Goal: Task Accomplishment & Management: Manage account settings

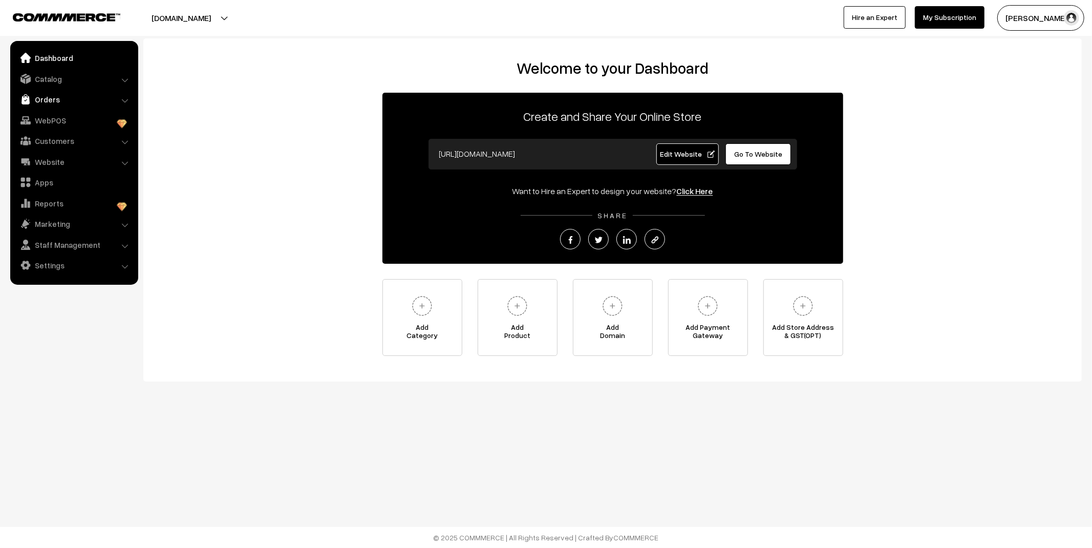
click at [54, 103] on link "Orders" at bounding box center [74, 99] width 122 height 18
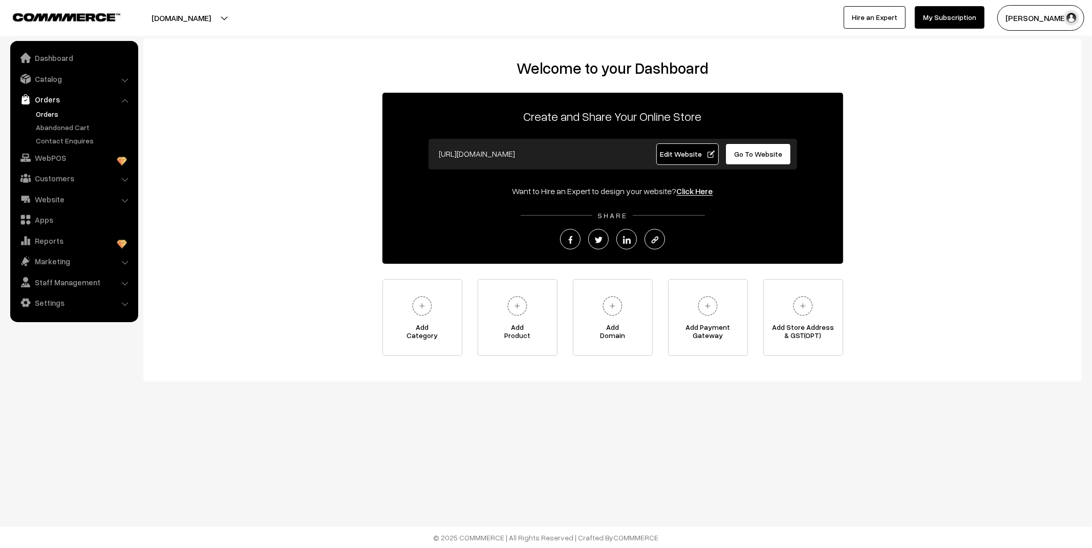
click at [51, 113] on link "Orders" at bounding box center [83, 114] width 101 height 11
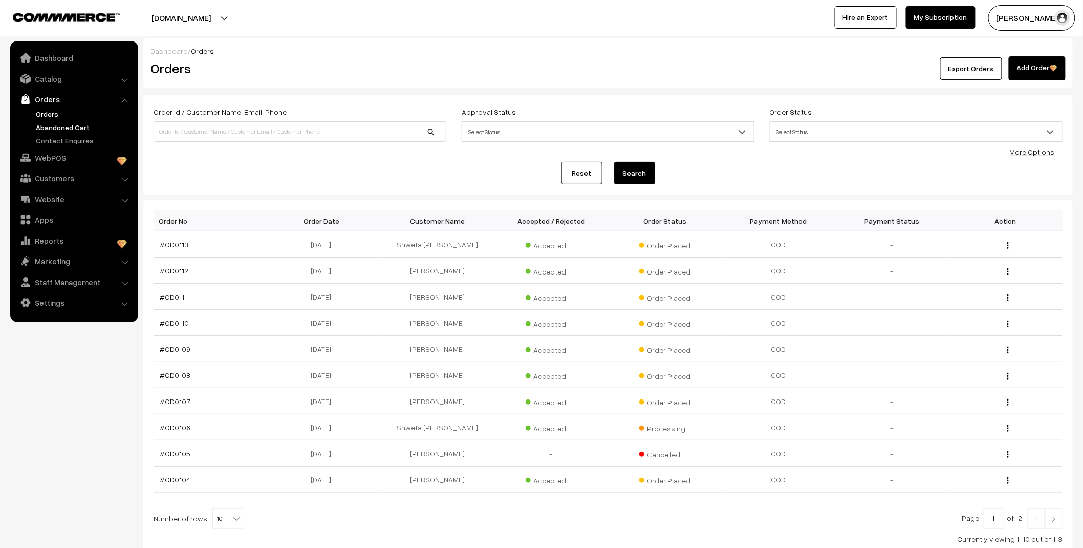
click at [54, 124] on link "Abandoned Cart" at bounding box center [83, 127] width 101 height 11
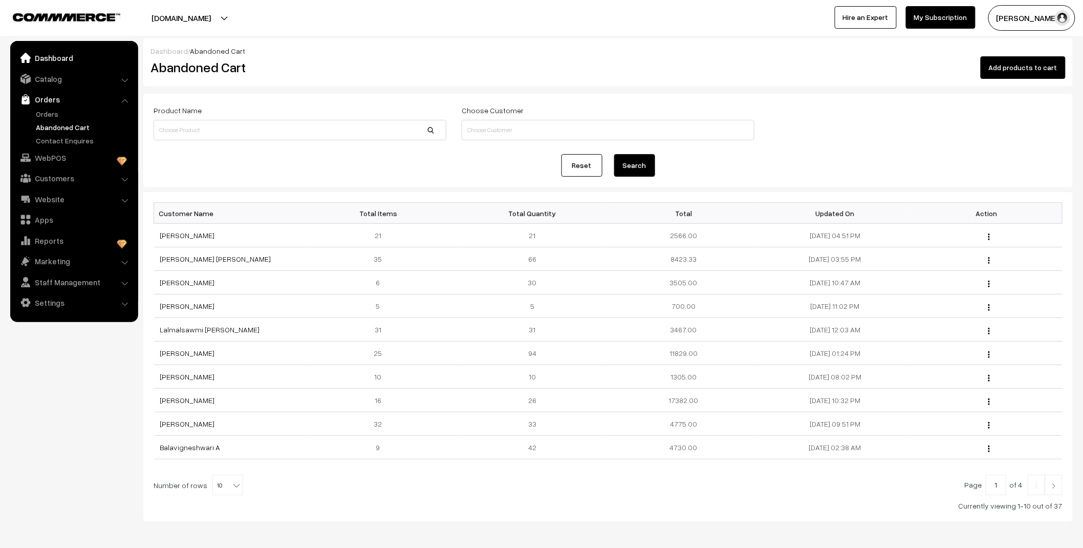
click at [55, 57] on link "Dashboard" at bounding box center [74, 58] width 122 height 18
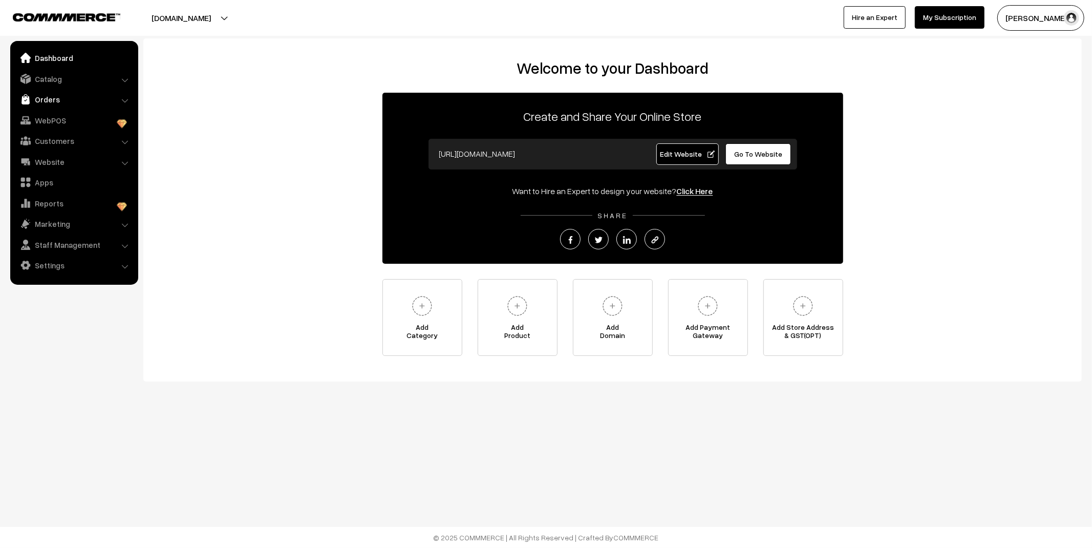
click at [59, 95] on link "Orders" at bounding box center [74, 99] width 122 height 18
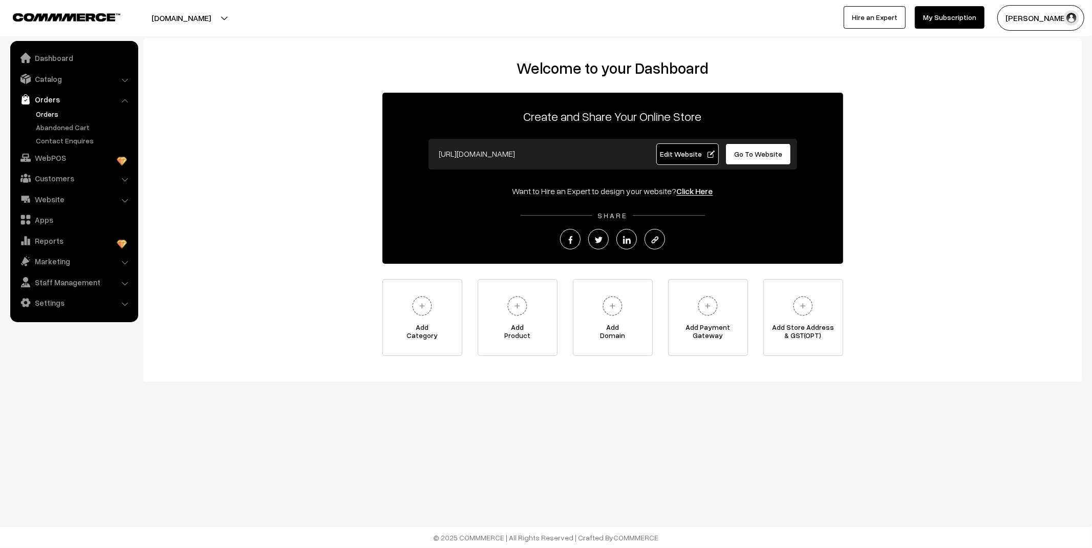
click at [46, 119] on link "Orders" at bounding box center [83, 114] width 101 height 11
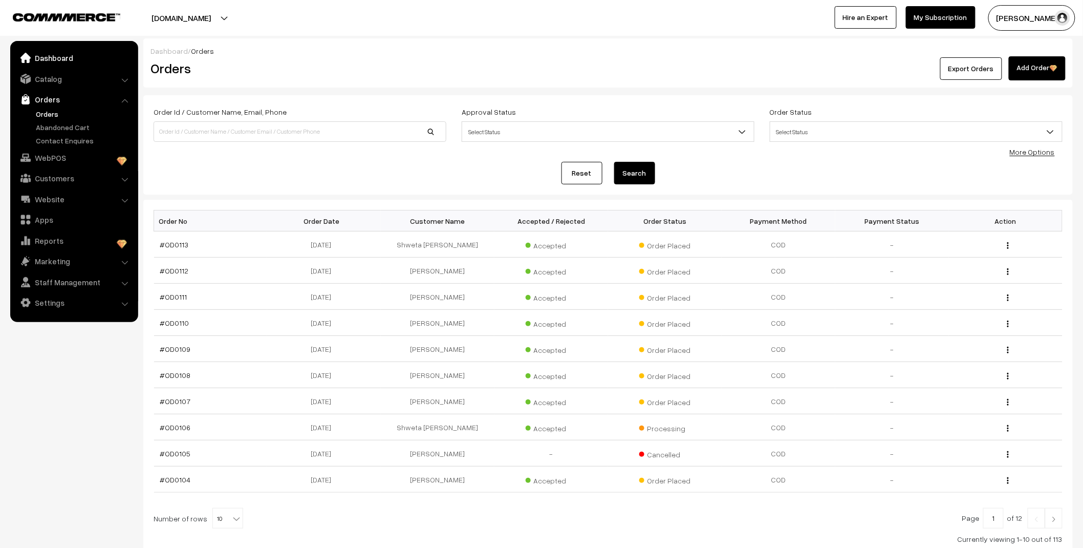
click at [55, 59] on link "Dashboard" at bounding box center [74, 58] width 122 height 18
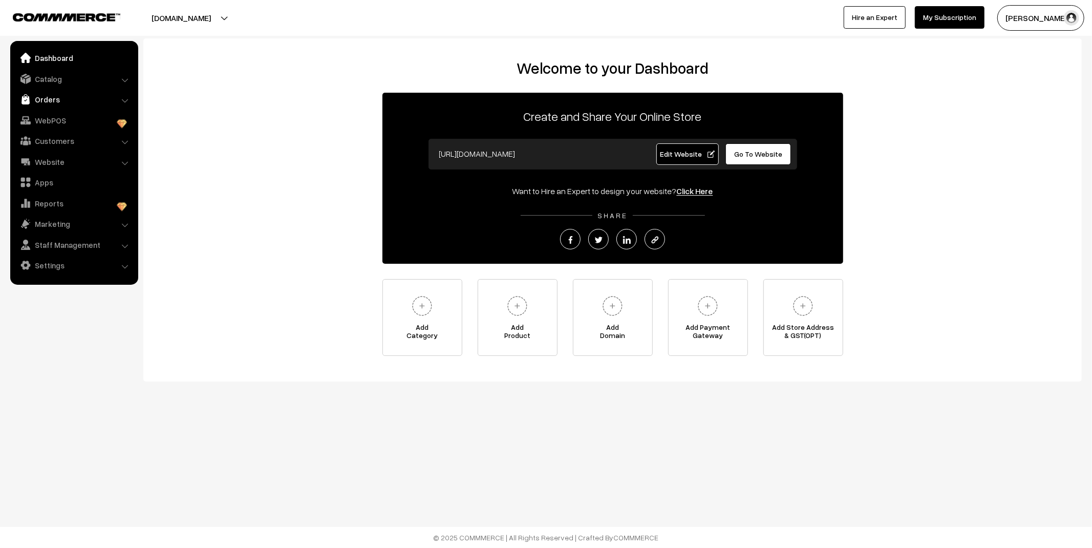
click at [62, 94] on link "Orders" at bounding box center [74, 99] width 122 height 18
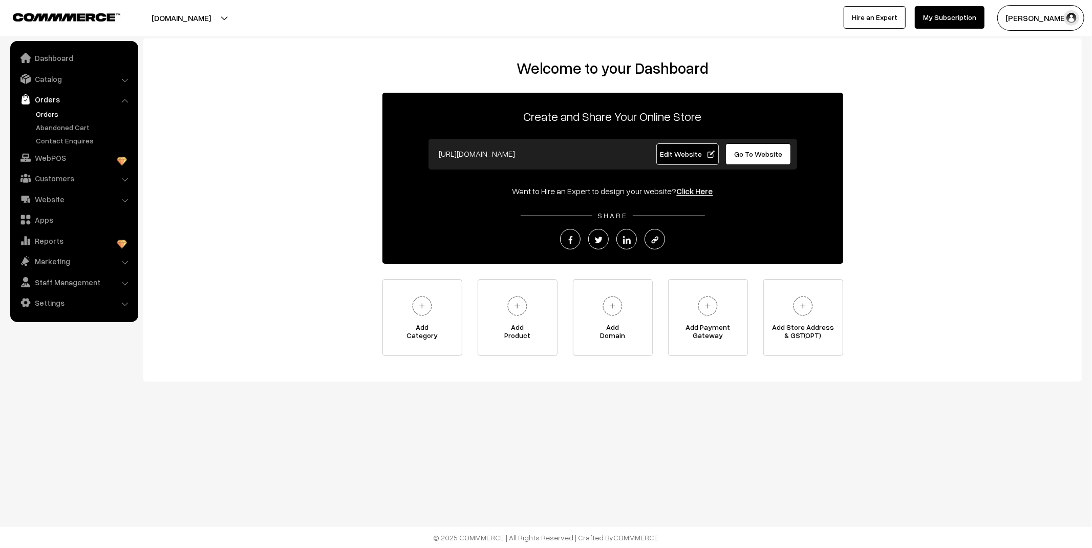
click at [44, 109] on link "Orders" at bounding box center [83, 114] width 101 height 11
click at [54, 112] on link "Orders" at bounding box center [83, 114] width 101 height 11
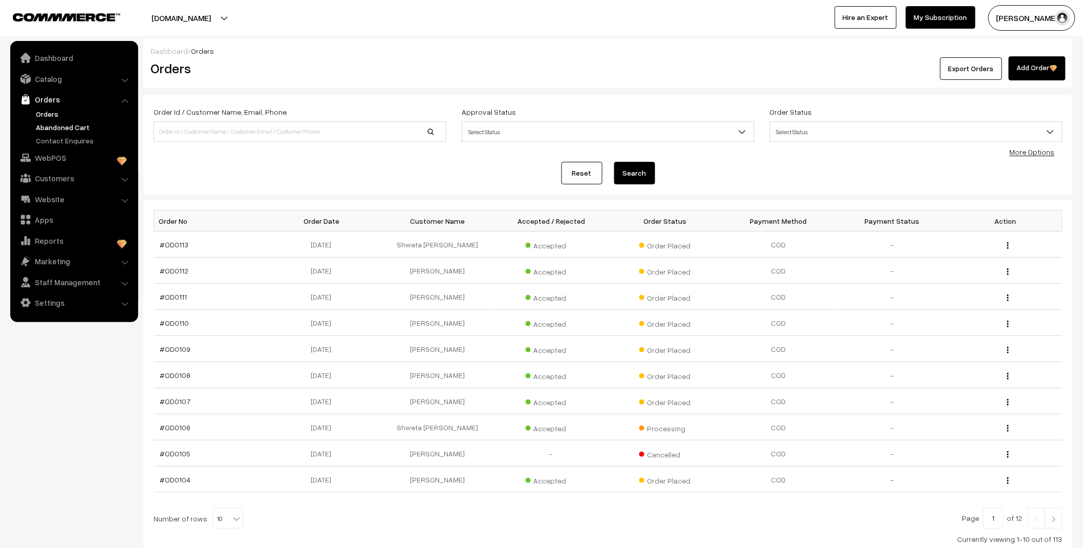
click at [51, 126] on link "Abandoned Cart" at bounding box center [83, 127] width 101 height 11
